Goal: Information Seeking & Learning: Learn about a topic

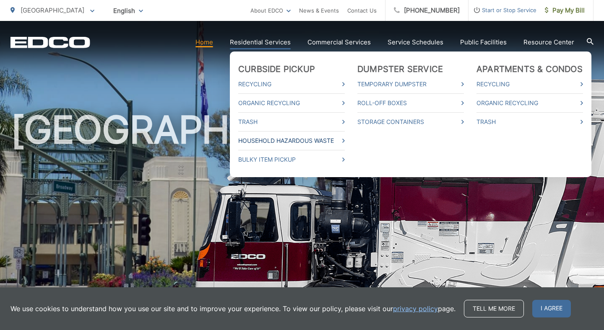
click at [314, 141] on link "Household Hazardous Waste" at bounding box center [291, 141] width 106 height 10
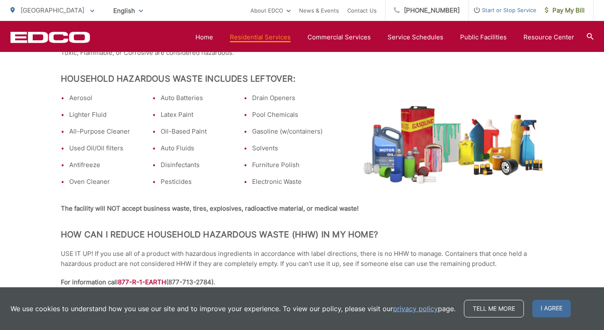
scroll to position [315, 0]
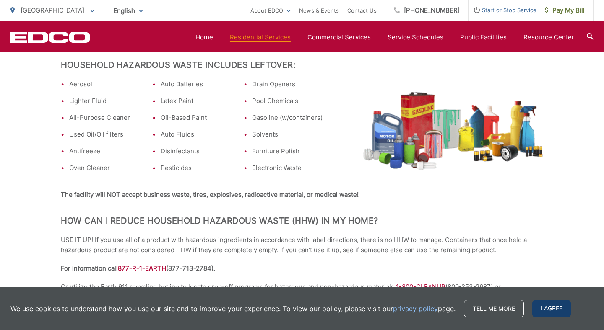
click at [543, 306] on span "I agree" at bounding box center [551, 309] width 39 height 18
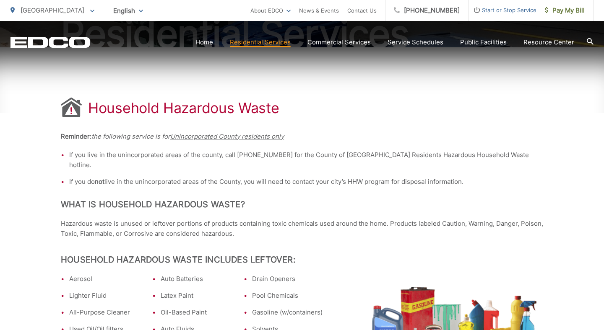
scroll to position [0, 0]
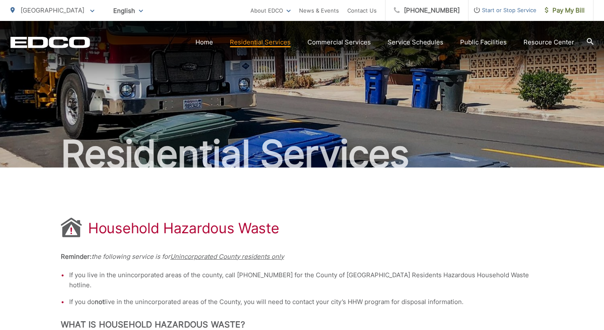
click at [428, 257] on p "Reminder: the following service is for Unincorporated County residents only" at bounding box center [302, 257] width 482 height 10
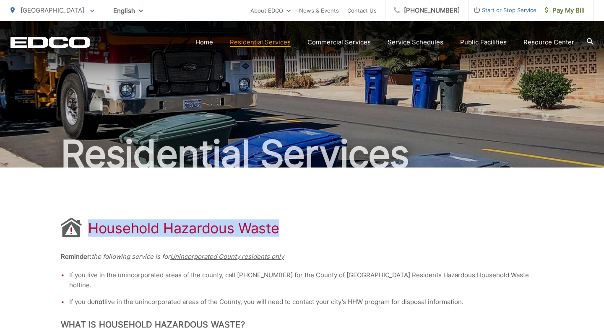
drag, startPoint x: 280, startPoint y: 230, endPoint x: 77, endPoint y: 233, distance: 202.9
click at [77, 233] on div "Household Hazardous Waste" at bounding box center [302, 228] width 482 height 21
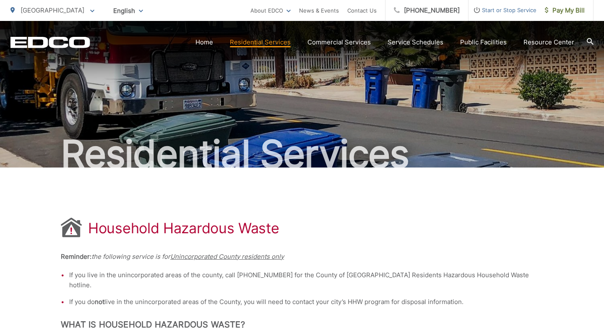
click at [72, 231] on icon at bounding box center [71, 228] width 21 height 20
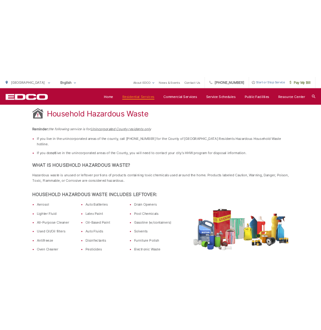
scroll to position [162, 0]
